Goal: Task Accomplishment & Management: Manage account settings

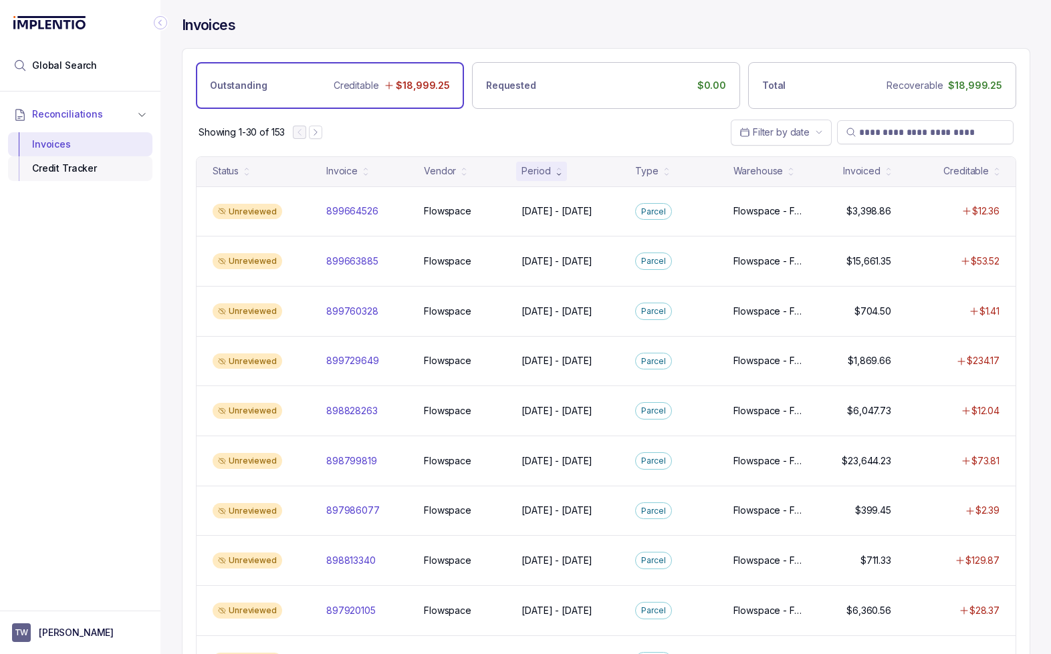
click at [75, 166] on div "Credit Tracker" at bounding box center [80, 168] width 123 height 24
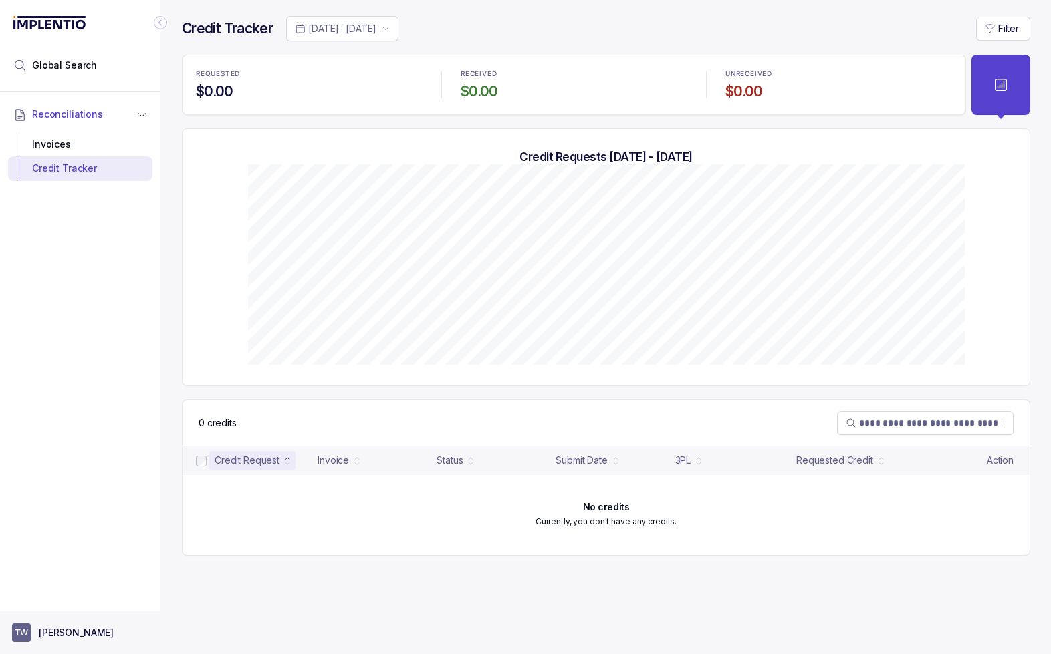
click at [59, 635] on p "[PERSON_NAME]" at bounding box center [76, 632] width 75 height 13
click at [66, 606] on p "Logout" at bounding box center [88, 604] width 111 height 13
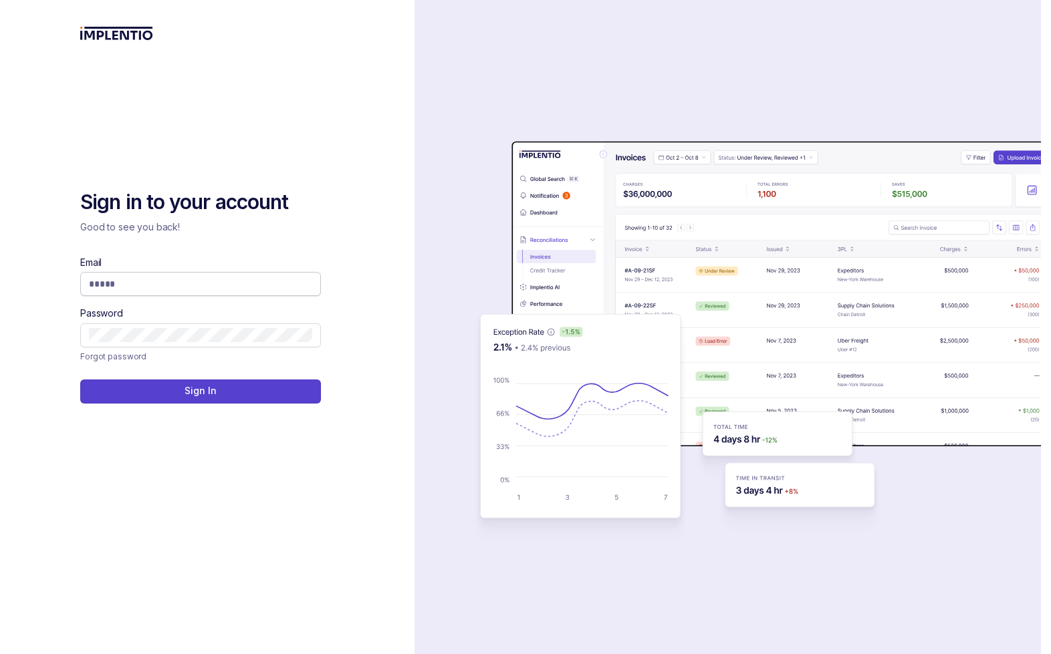
click at [130, 293] on span at bounding box center [200, 284] width 241 height 24
click at [123, 293] on span at bounding box center [200, 284] width 241 height 24
click at [114, 280] on input "Email" at bounding box center [200, 283] width 223 height 13
type input "**********"
